Goal: Task Accomplishment & Management: Use online tool/utility

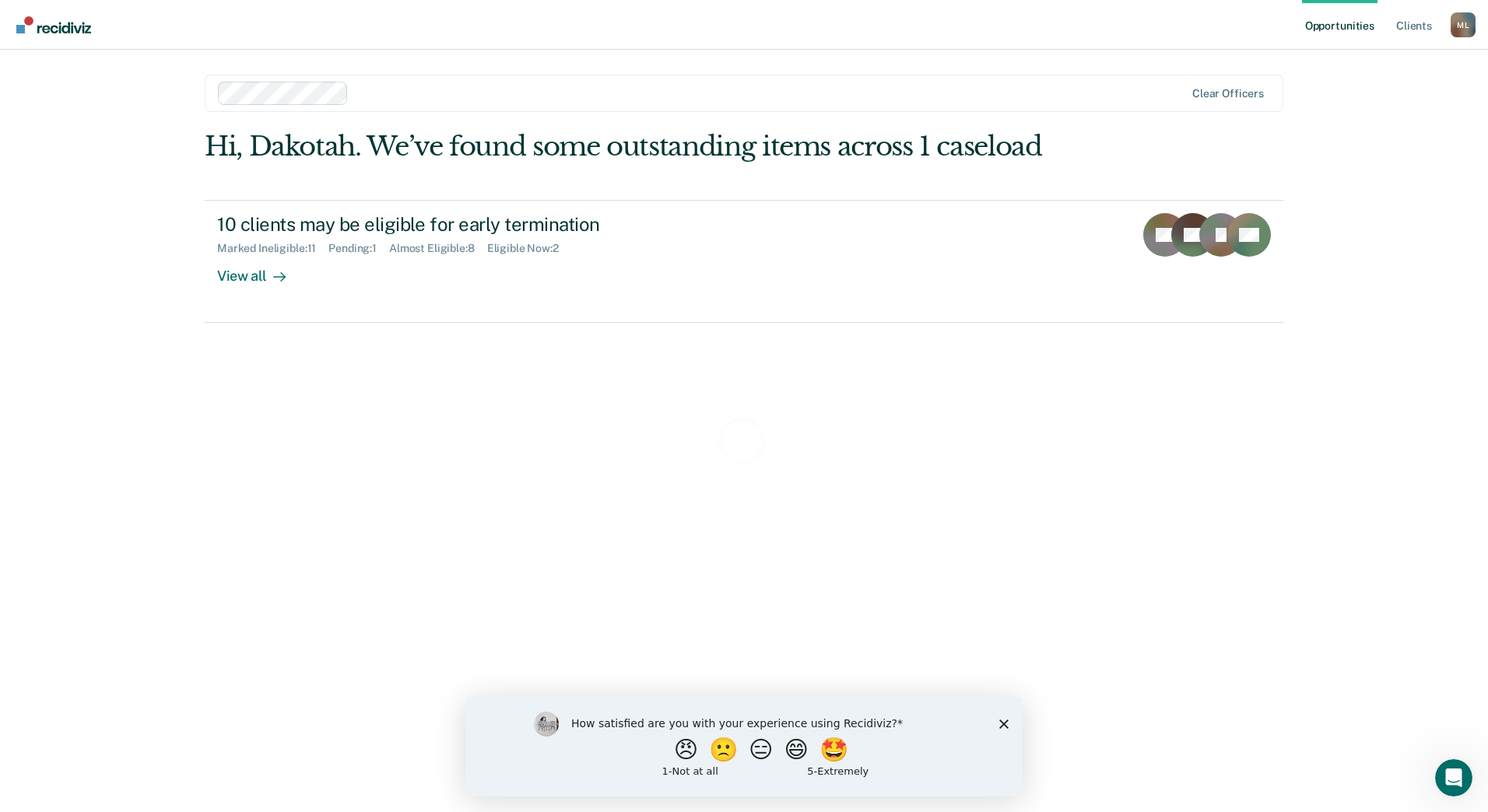
click at [280, 282] on div "Loading data..." at bounding box center [743, 449] width 1079 height 638
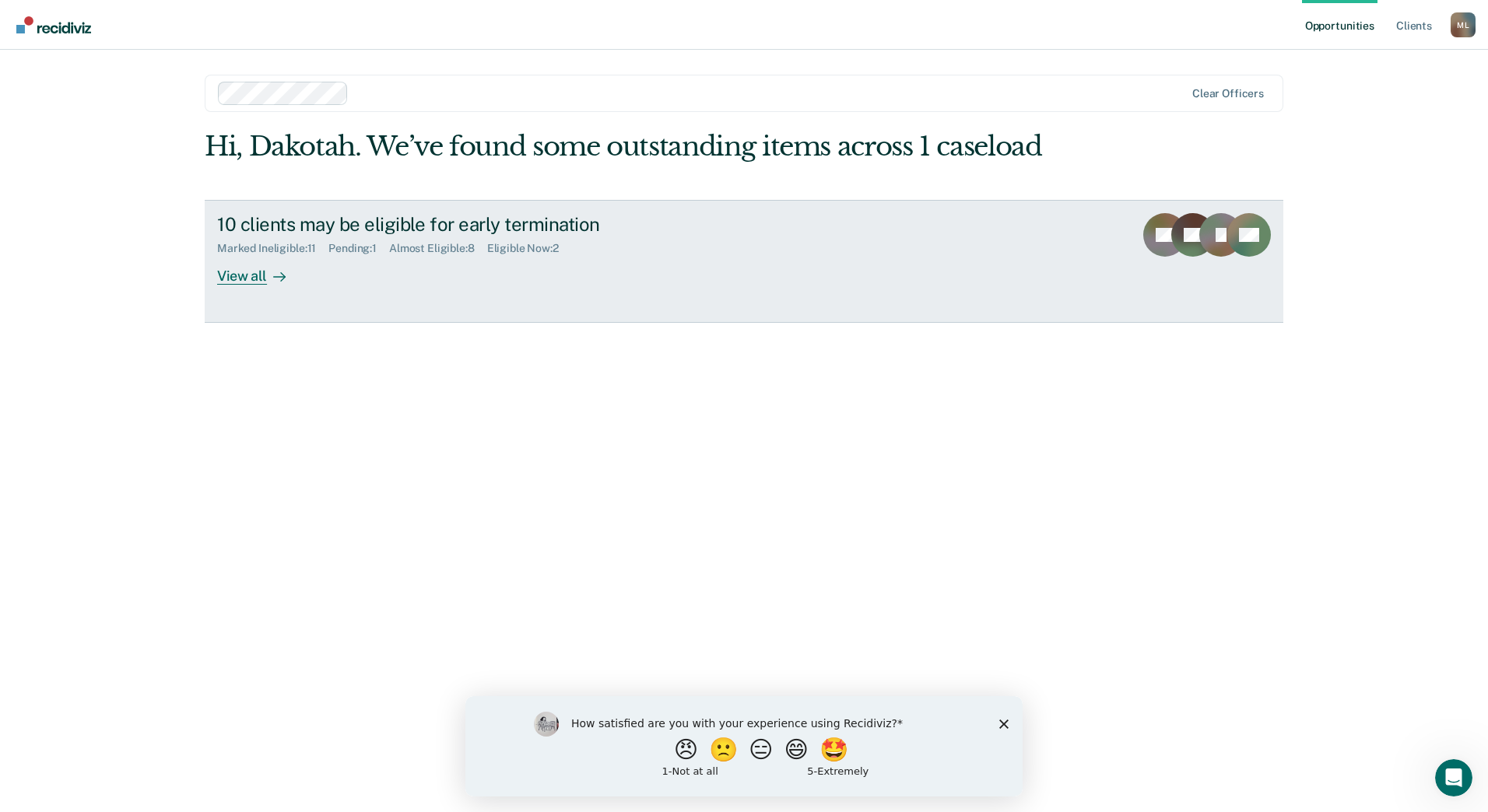
click at [269, 274] on div at bounding box center [275, 275] width 18 height 18
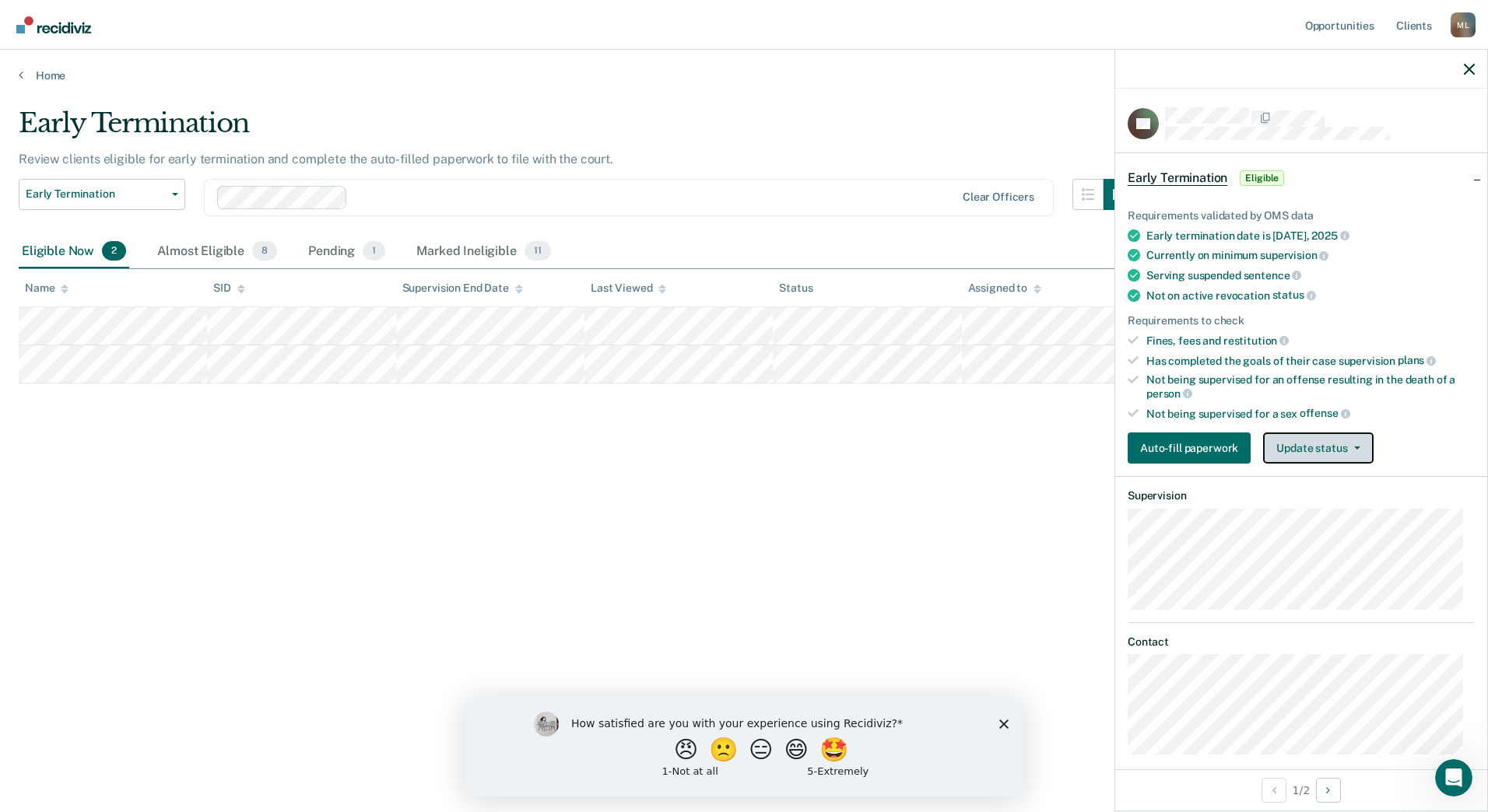
click at [1360, 439] on button "Update status" at bounding box center [1317, 448] width 110 height 31
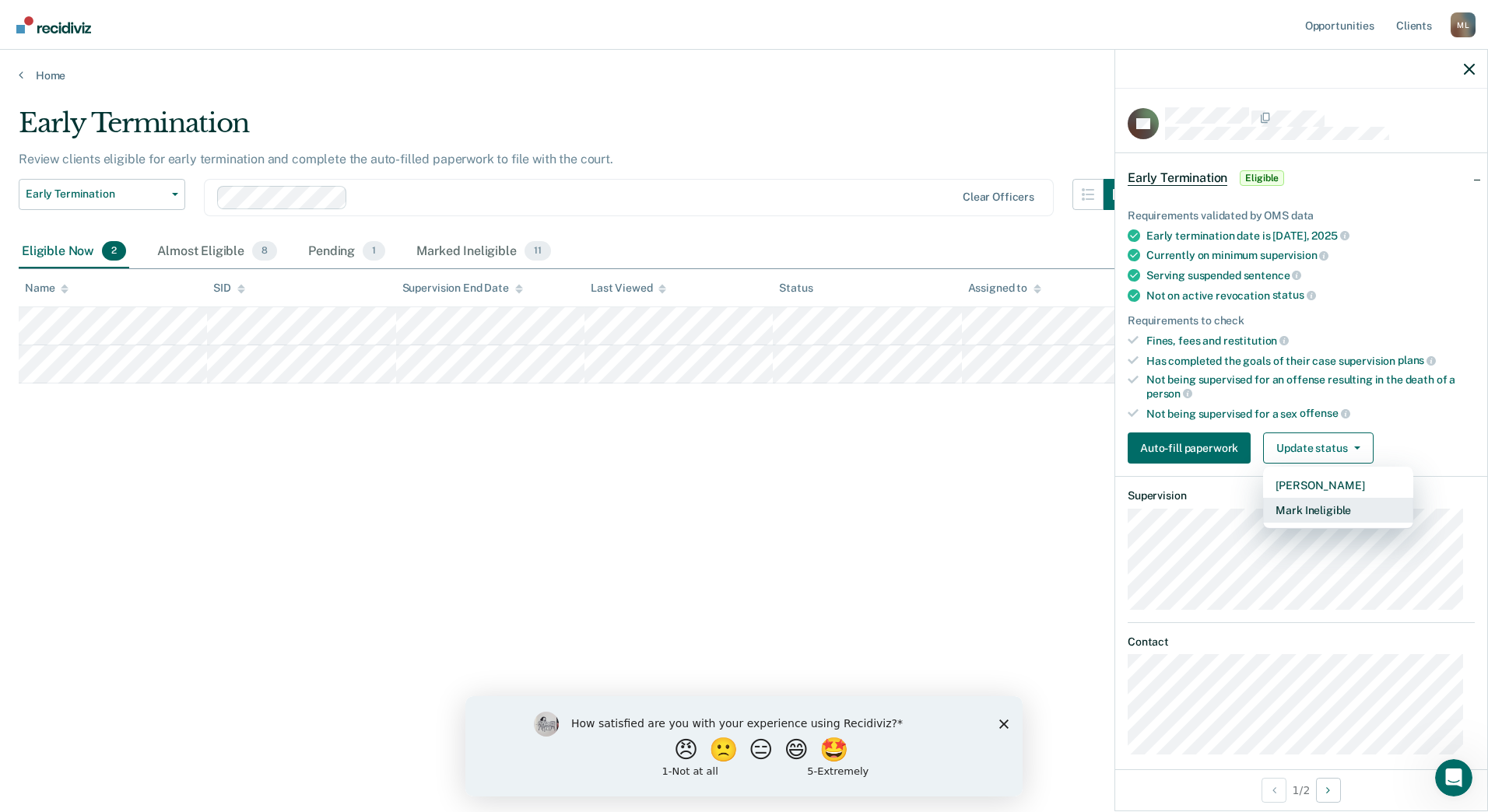
click at [1334, 514] on button "Mark Ineligible" at bounding box center [1337, 511] width 150 height 25
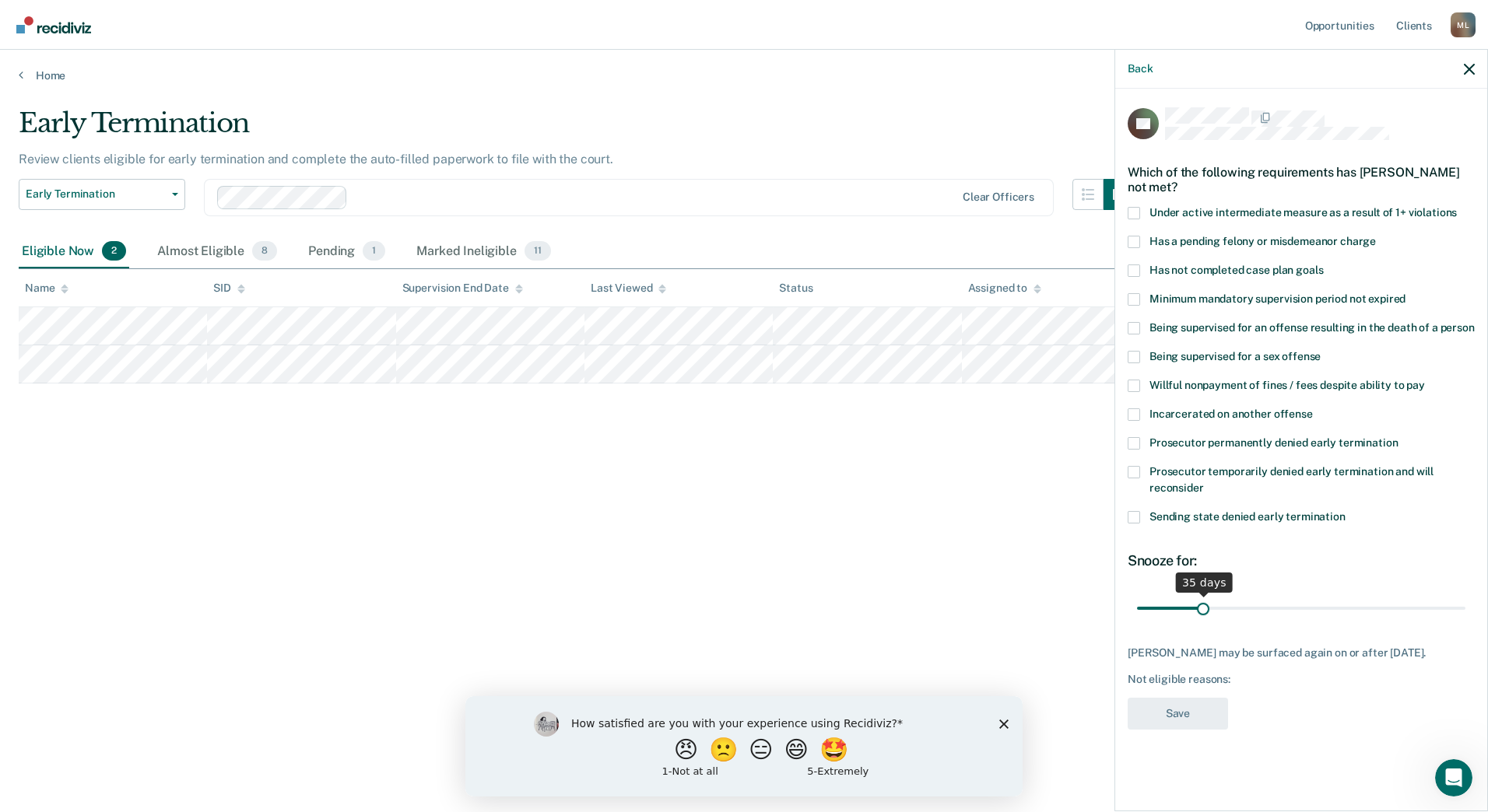
drag, startPoint x: 1191, startPoint y: 615, endPoint x: 1202, endPoint y: 613, distance: 11.2
type input "35"
click at [1202, 613] on input "range" at bounding box center [1301, 608] width 329 height 27
click at [1141, 269] on label "Has not completed case plan goals" at bounding box center [1300, 272] width 347 height 17
click at [1323, 265] on input "Has not completed case plan goals" at bounding box center [1323, 265] width 0 height 0
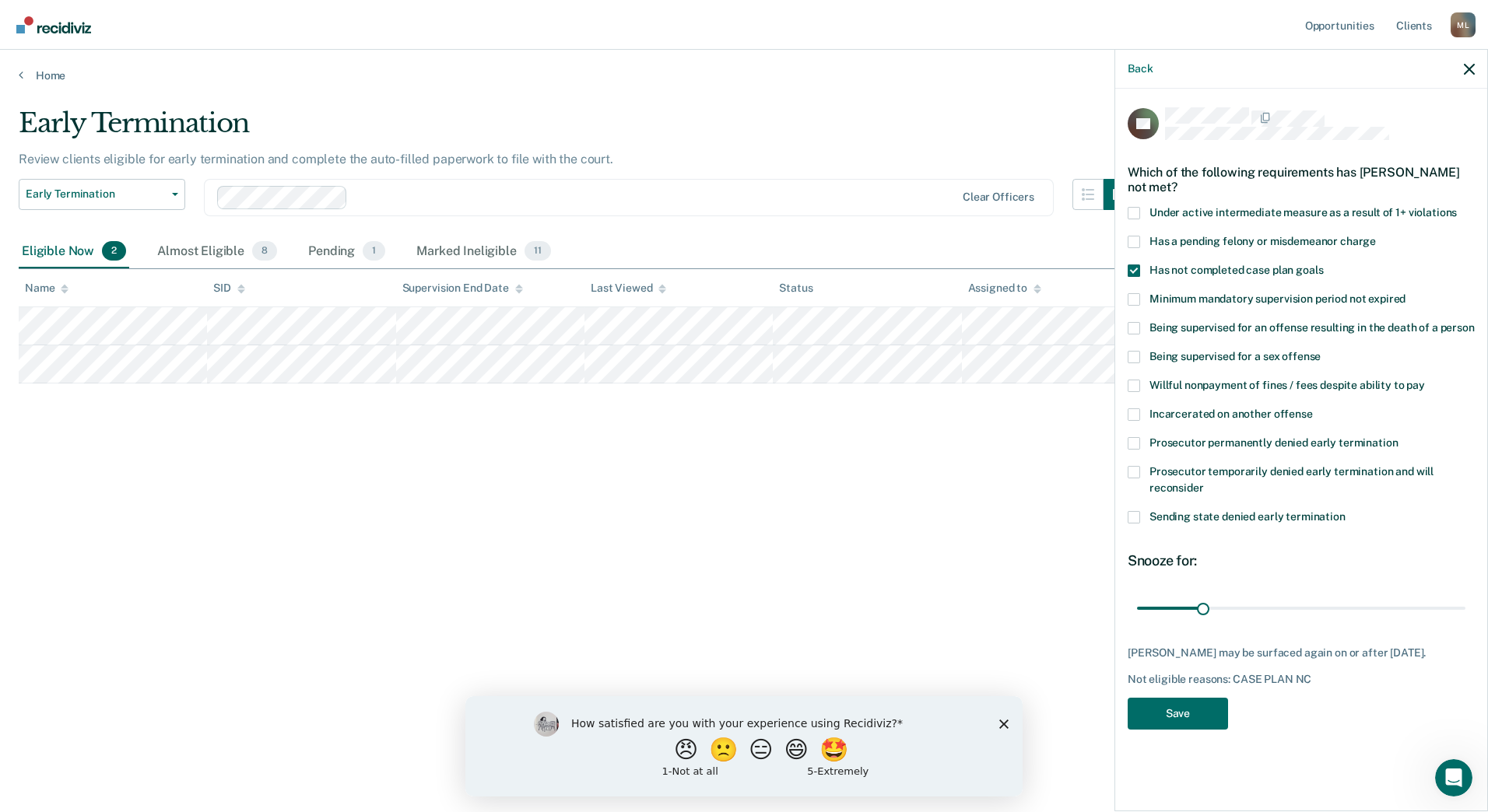
click at [1198, 728] on div "DA Which of the following requirements has [PERSON_NAME] not met? Under active …" at bounding box center [1300, 423] width 347 height 632
click at [1199, 718] on button "Save" at bounding box center [1177, 714] width 100 height 32
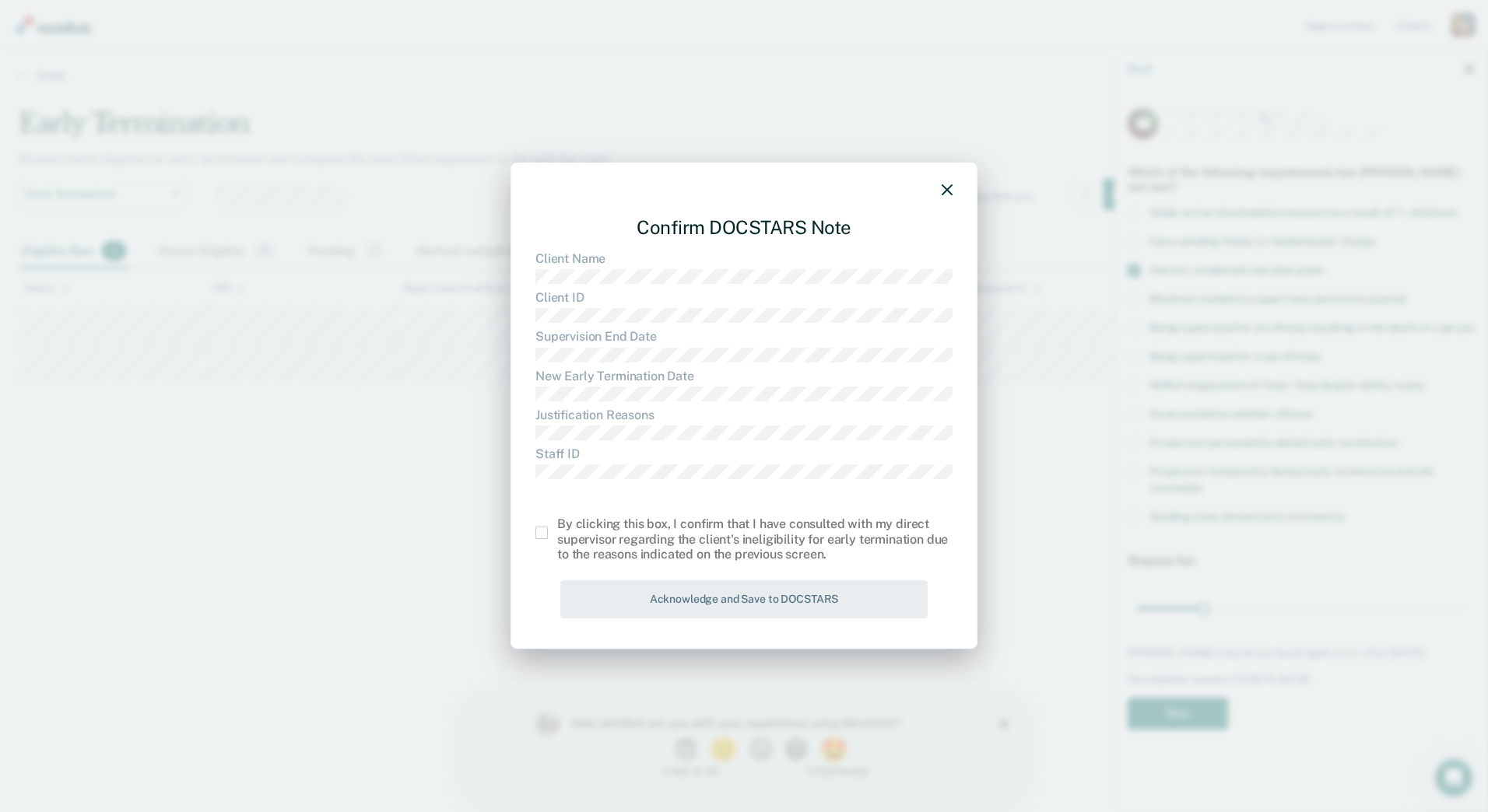
click at [543, 537] on span at bounding box center [541, 533] width 13 height 13
click at [557, 527] on input "checkbox" at bounding box center [557, 527] width 0 height 0
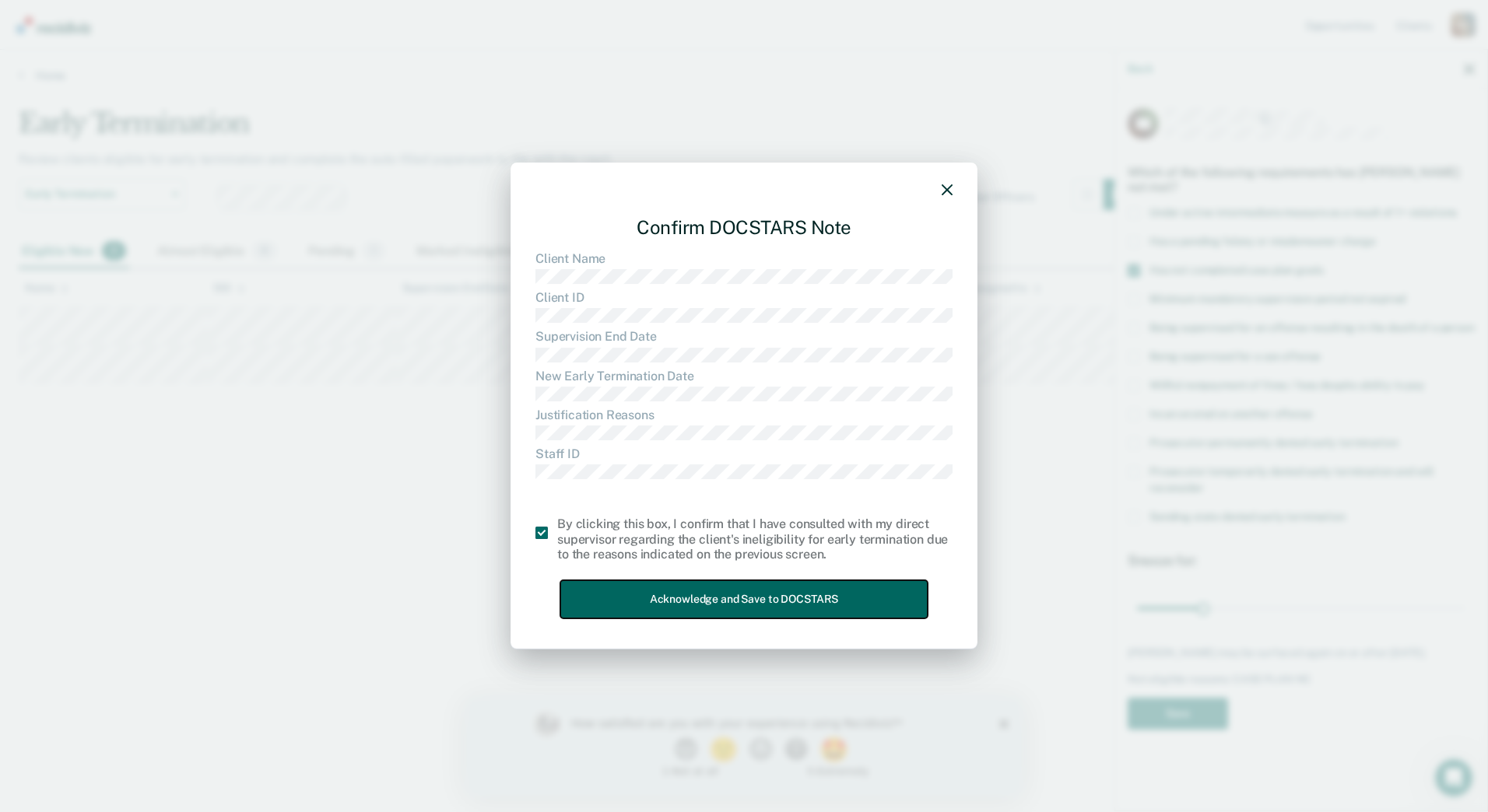
click at [651, 597] on button "Acknowledge and Save to DOCSTARS" at bounding box center [744, 599] width 368 height 38
